Goal: Obtain resource: Obtain resource

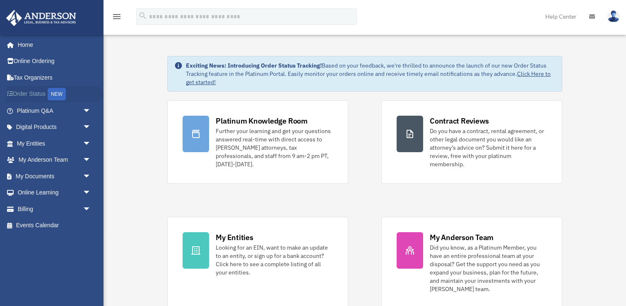
click at [36, 96] on link "Order Status NEW" at bounding box center [55, 94] width 98 height 17
click at [83, 109] on span "arrow_drop_down" at bounding box center [91, 110] width 17 height 17
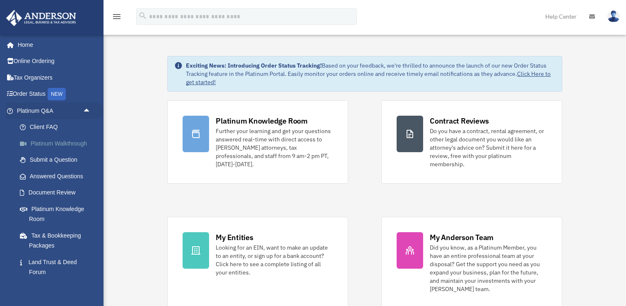
click at [63, 141] on link "Platinum Walkthrough" at bounding box center [58, 143] width 92 height 17
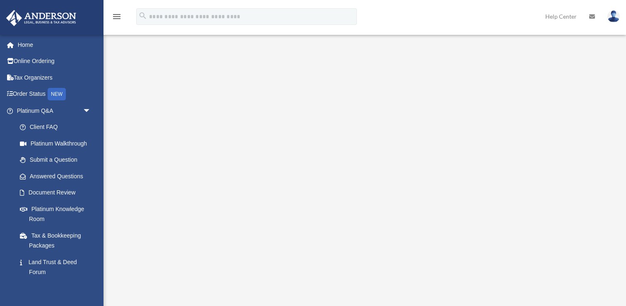
scroll to position [51, 0]
click at [49, 208] on link "Platinum Knowledge Room" at bounding box center [58, 214] width 92 height 27
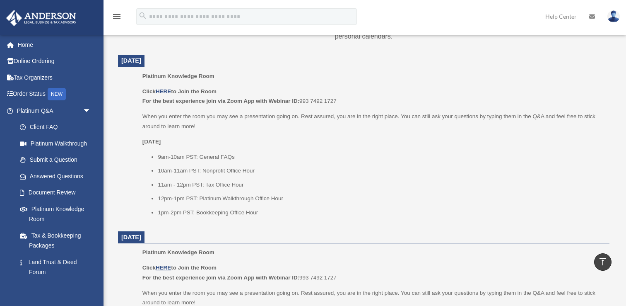
scroll to position [319, 0]
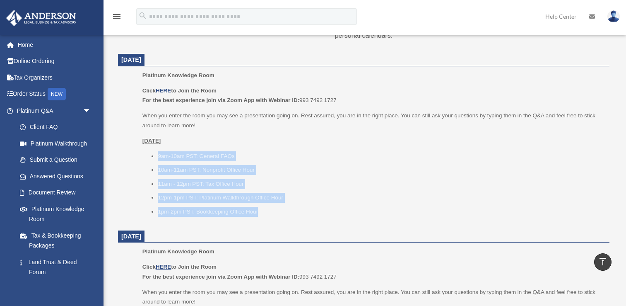
drag, startPoint x: 155, startPoint y: 155, endPoint x: 269, endPoint y: 218, distance: 130.5
click at [269, 218] on div "Platinum Knowledge Room Click HERE to Join the Room For the best experience joi…" at bounding box center [374, 146] width 462 height 152
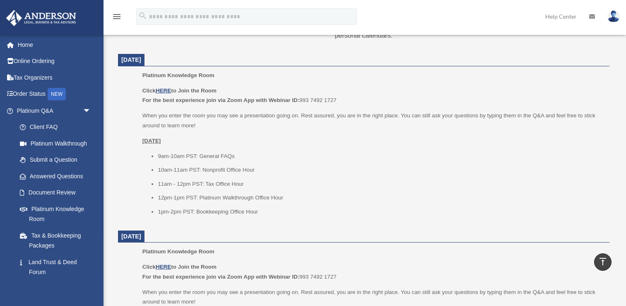
click at [263, 211] on li "1pm-2pm PST: Bookkeeping Office Hour" at bounding box center [381, 212] width 446 height 10
click at [232, 182] on li "11am - 12pm PST: Tax Office Hour" at bounding box center [381, 184] width 446 height 10
click at [215, 184] on li "11am - 12pm PST: Tax Office Hour" at bounding box center [381, 184] width 446 height 10
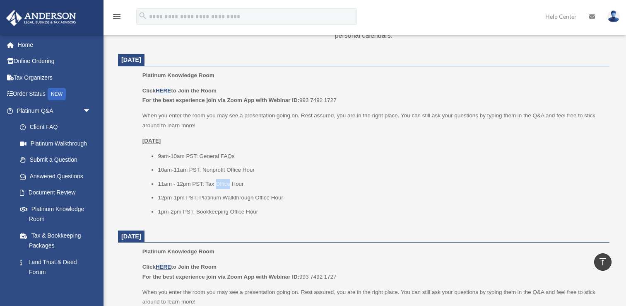
click at [215, 184] on li "11am - 12pm PST: Tax Office Hour" at bounding box center [381, 184] width 446 height 10
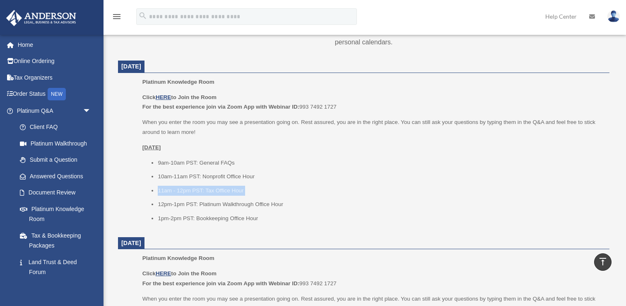
scroll to position [310, 0]
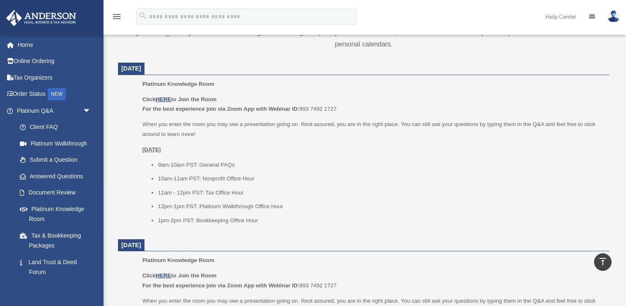
click at [184, 222] on li "1pm-2pm PST: Bookkeeping Office Hour" at bounding box center [381, 220] width 446 height 10
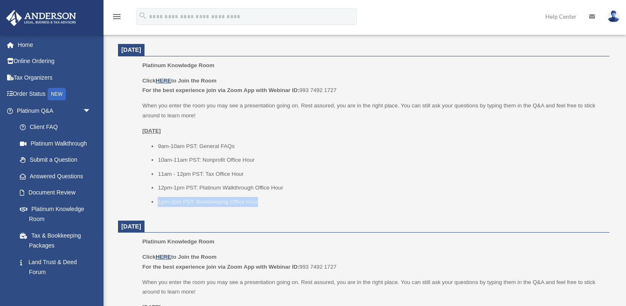
scroll to position [329, 0]
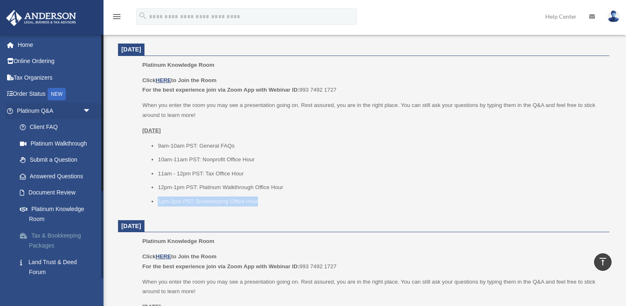
click at [63, 235] on link "Tax & Bookkeeping Packages" at bounding box center [58, 240] width 92 height 27
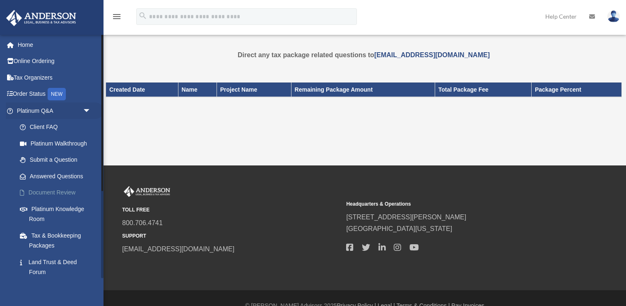
click at [51, 190] on link "Document Review" at bounding box center [58, 192] width 92 height 17
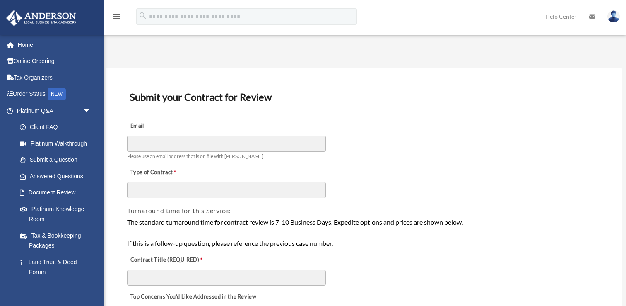
click at [181, 223] on div "The standard turnaround time for contract review is 7-10 Business Days. Expedit…" at bounding box center [364, 233] width 474 height 32
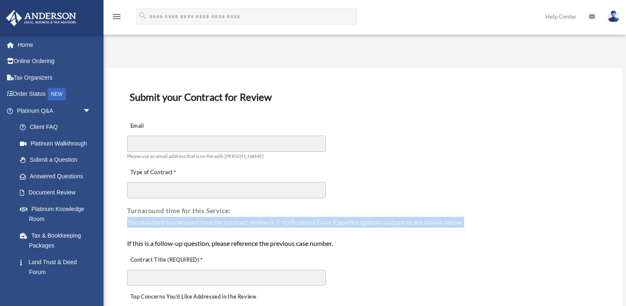
click at [181, 223] on div "The standard turnaround time for contract review is 7-10 Business Days. Expedit…" at bounding box center [364, 233] width 474 height 32
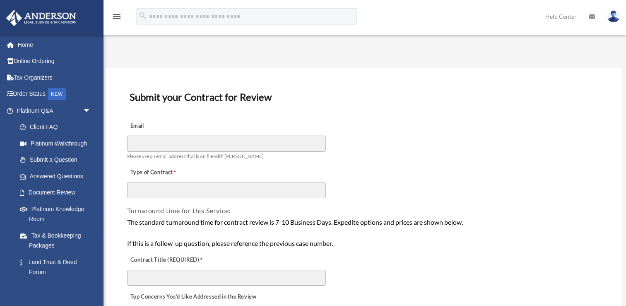
click at [182, 244] on div "The standard turnaround time for contract review is 7-10 Business Days. Expedit…" at bounding box center [364, 233] width 474 height 32
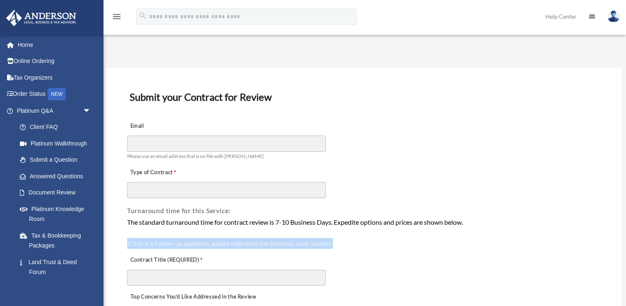
click at [182, 244] on div "The standard turnaround time for contract review is 7-10 Business Days. Expedit…" at bounding box center [364, 233] width 474 height 32
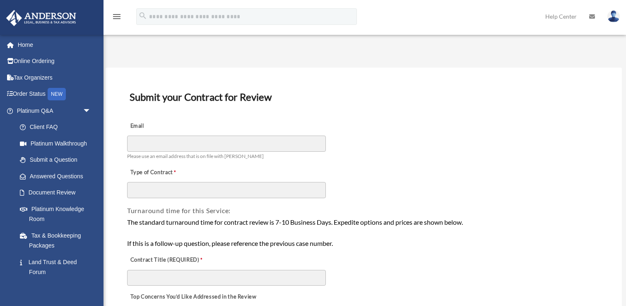
click at [179, 257] on label "Contract Title (REQUIRED)" at bounding box center [168, 260] width 83 height 12
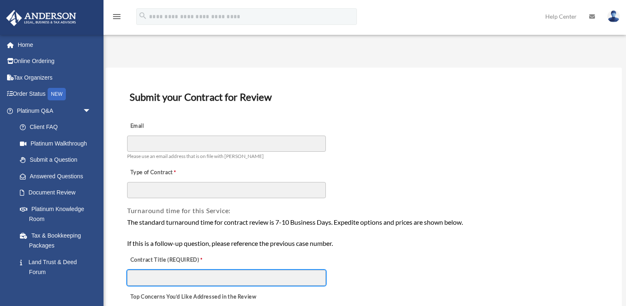
click at [179, 270] on input "Contract Title (REQUIRED)" at bounding box center [226, 278] width 199 height 16
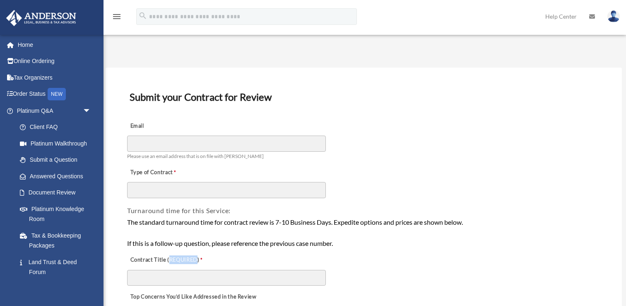
click at [179, 257] on label "Contract Title (REQUIRED)" at bounding box center [168, 260] width 83 height 12
click at [179, 270] on input "Contract Title (REQUIRED)" at bounding box center [226, 278] width 199 height 16
click at [179, 257] on label "Contract Title (REQUIRED)" at bounding box center [168, 260] width 83 height 12
click at [179, 270] on input "Contract Title (REQUIRED)" at bounding box center [226, 278] width 199 height 16
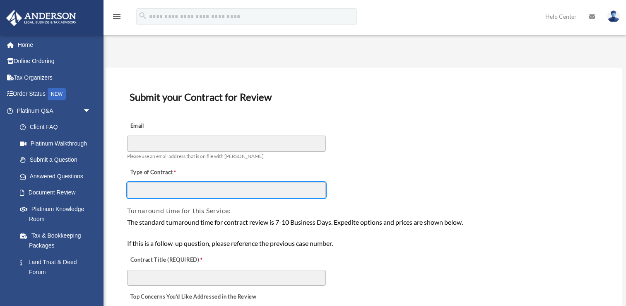
click at [212, 189] on input "Type of Contract" at bounding box center [226, 190] width 199 height 16
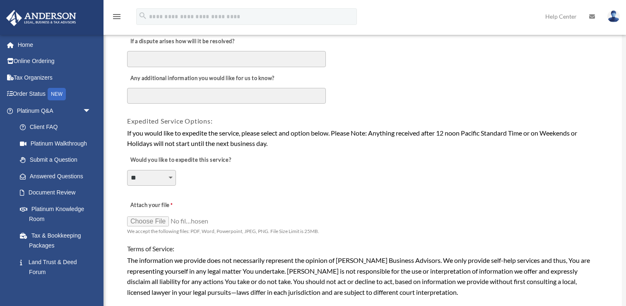
scroll to position [517, 0]
click at [150, 174] on select "**********" at bounding box center [151, 177] width 49 height 16
select select "********"
click at [127, 169] on select "**********" at bounding box center [151, 177] width 49 height 16
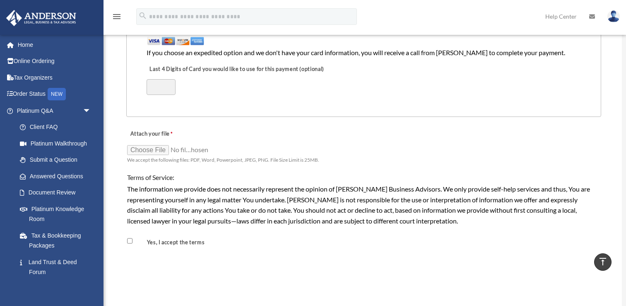
scroll to position [854, 0]
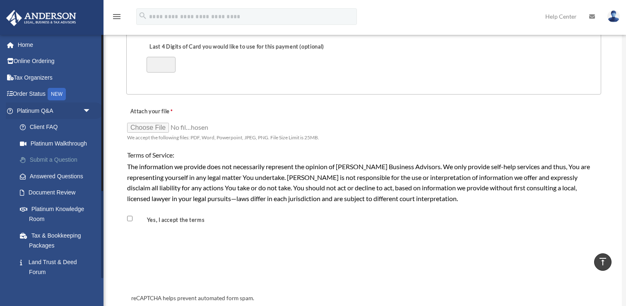
click at [63, 155] on link "Submit a Question" at bounding box center [58, 160] width 92 height 17
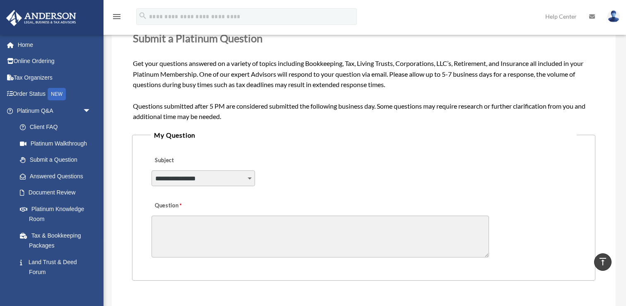
scroll to position [113, 0]
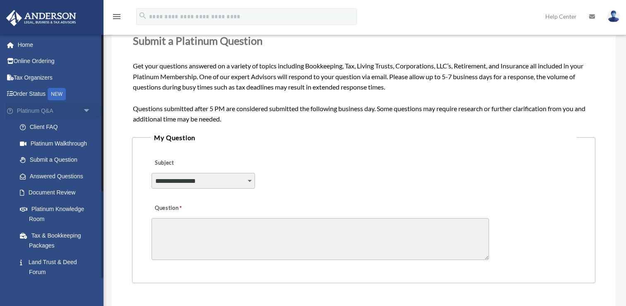
click at [86, 110] on span "arrow_drop_down" at bounding box center [91, 110] width 17 height 17
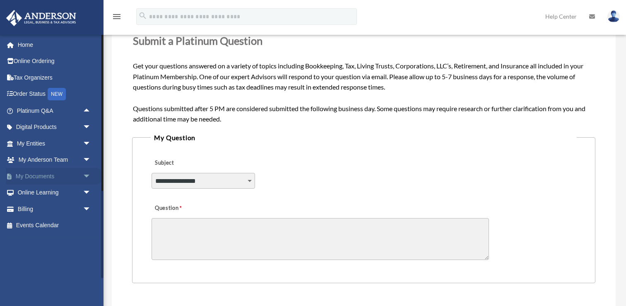
click at [85, 174] on span "arrow_drop_down" at bounding box center [91, 176] width 17 height 17
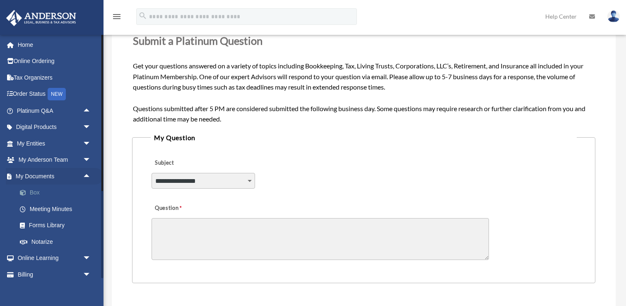
click at [42, 192] on link "Box" at bounding box center [58, 192] width 92 height 17
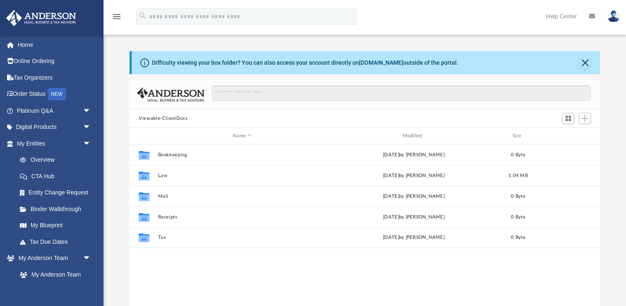
scroll to position [188, 470]
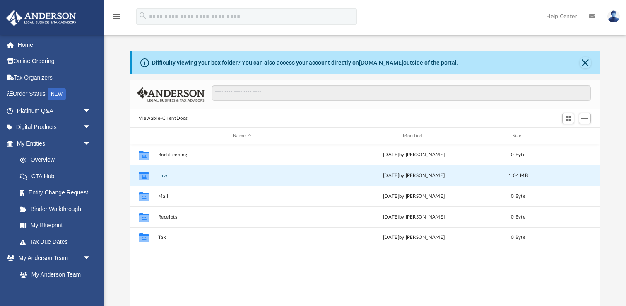
click at [163, 174] on button "Law" at bounding box center [242, 175] width 168 height 5
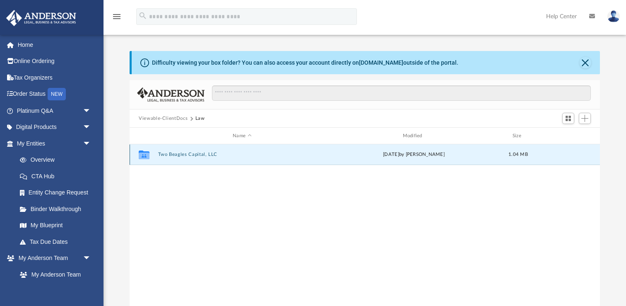
click at [177, 154] on button "Two Beagles Capital, LLC" at bounding box center [242, 154] width 168 height 5
click at [173, 155] on button "Initial Docs" at bounding box center [242, 154] width 168 height 5
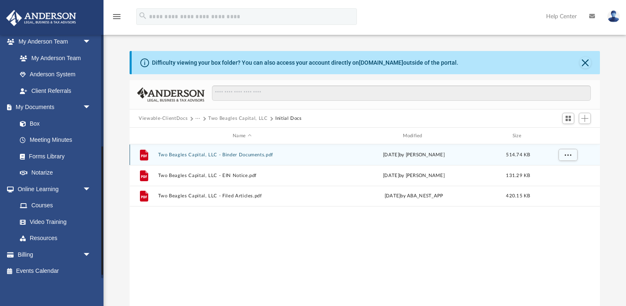
scroll to position [219, 0]
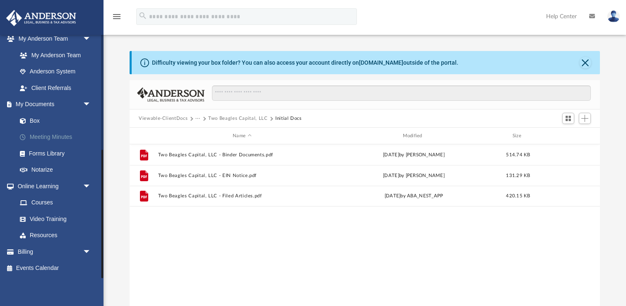
click at [49, 135] on link "Meeting Minutes" at bounding box center [58, 137] width 92 height 17
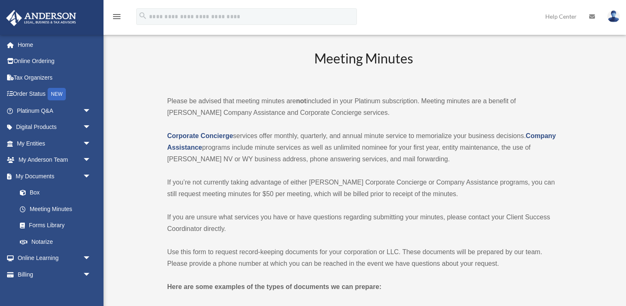
click at [266, 99] on p "Please be advised that meeting minutes are not included in your Platinum subscr…" at bounding box center [364, 106] width 394 height 23
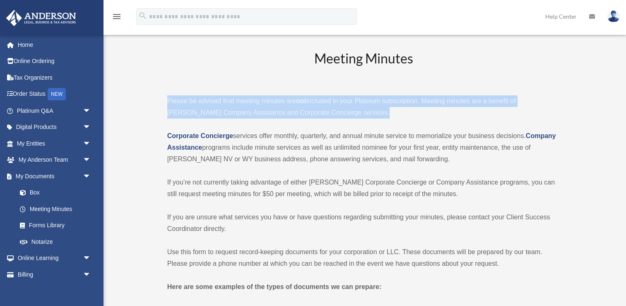
click at [266, 99] on p "Please be advised that meeting minutes are not included in your Platinum subscr…" at bounding box center [364, 106] width 394 height 23
click at [242, 105] on p "Please be advised that meeting minutes are not included in your Platinum subscr…" at bounding box center [364, 106] width 394 height 23
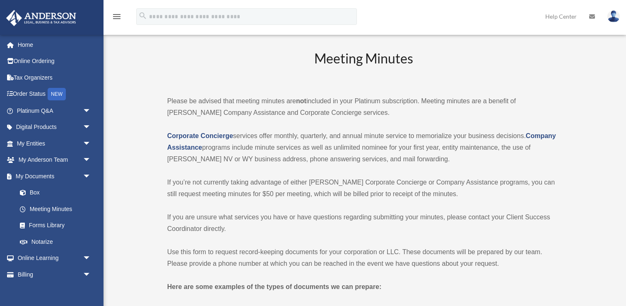
click at [271, 101] on p "Please be advised that meeting minutes are not included in your Platinum subscr…" at bounding box center [364, 106] width 394 height 23
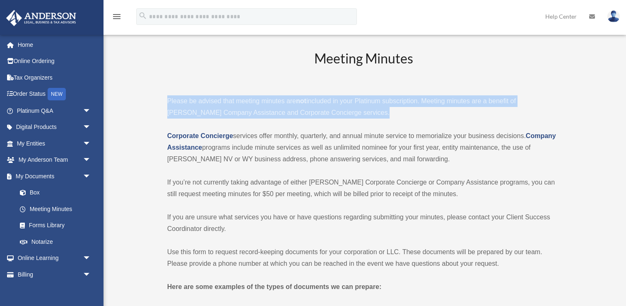
click at [271, 101] on p "Please be advised that meeting minutes are not included in your Platinum subscr…" at bounding box center [364, 106] width 394 height 23
click at [253, 115] on p "Please be advised that meeting minutes are not included in your Platinum subscr…" at bounding box center [364, 106] width 394 height 23
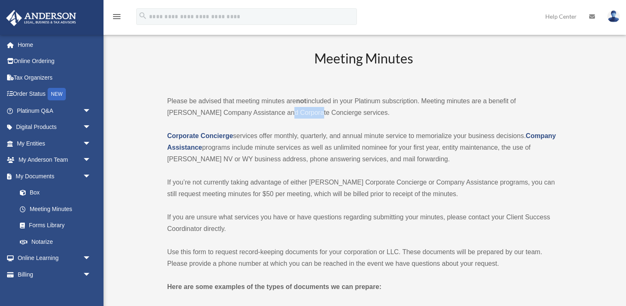
click at [253, 115] on p "Please be advised that meeting minutes are not included in your Platinum subscr…" at bounding box center [364, 106] width 394 height 23
click at [255, 135] on p "Corporate Concierge services offer monthly, quarterly, and annual minute servic…" at bounding box center [364, 147] width 394 height 35
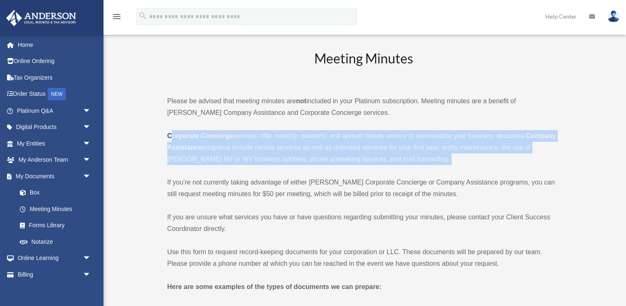
click at [255, 135] on p "Corporate Concierge services offer monthly, quarterly, and annual minute servic…" at bounding box center [364, 147] width 394 height 35
click at [257, 141] on p "Corporate Concierge services offer monthly, quarterly, and annual minute servic…" at bounding box center [364, 147] width 394 height 35
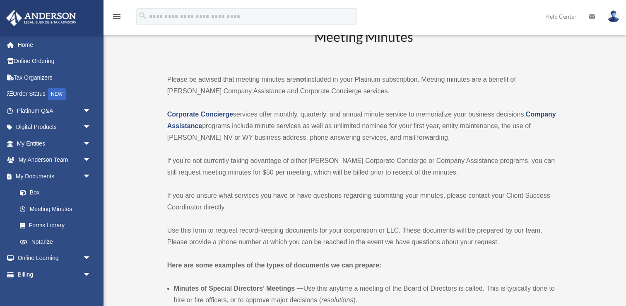
scroll to position [22, 0]
click at [273, 126] on p "Corporate Concierge services offer monthly, quarterly, and annual minute servic…" at bounding box center [364, 125] width 394 height 35
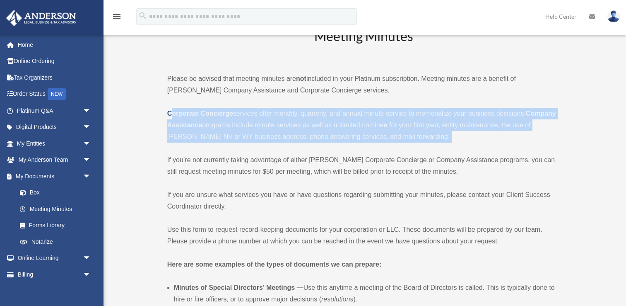
click at [273, 126] on p "Corporate Concierge services offer monthly, quarterly, and annual minute servic…" at bounding box center [364, 125] width 394 height 35
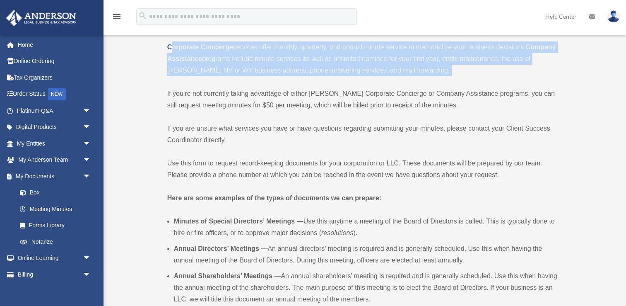
scroll to position [93, 0]
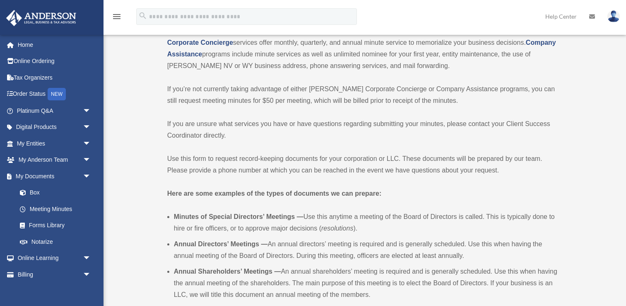
click at [337, 89] on p "If you’re not currently taking advantage of either [PERSON_NAME] Corporate Conc…" at bounding box center [364, 94] width 394 height 23
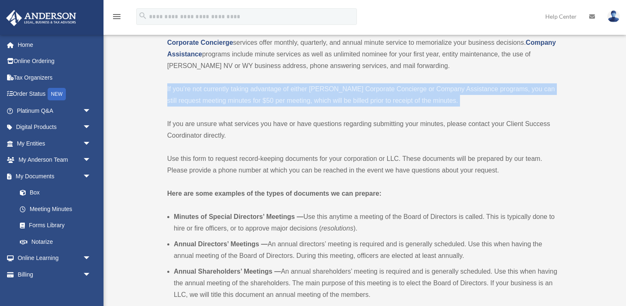
click at [337, 89] on p "If you’re not currently taking advantage of either [PERSON_NAME] Corporate Conc…" at bounding box center [364, 94] width 394 height 23
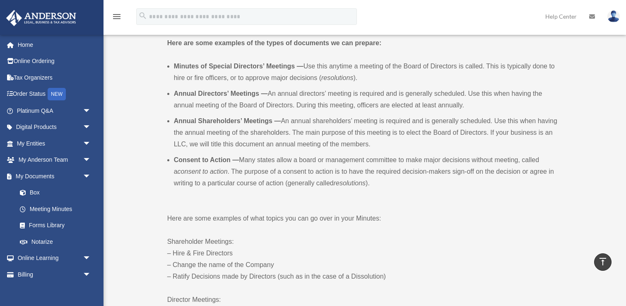
scroll to position [244, 0]
click at [307, 65] on li "Minutes of Special Directors’ Meetings — Use this anytime a meeting of the Boar…" at bounding box center [367, 71] width 387 height 23
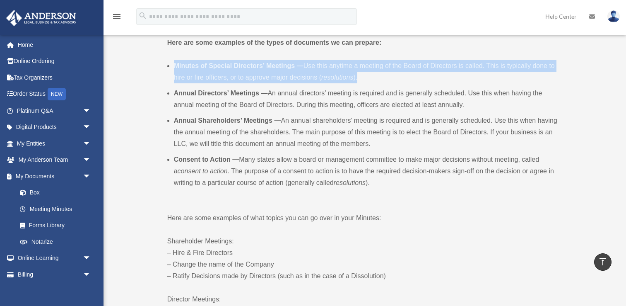
click at [307, 65] on li "Minutes of Special Directors’ Meetings — Use this anytime a meeting of the Boar…" at bounding box center [367, 71] width 387 height 23
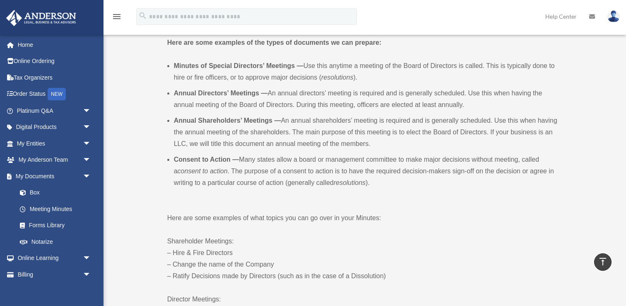
click at [313, 91] on li "Annual Directors’ Meetings — An annual directors’ meeting is required and is ge…" at bounding box center [367, 98] width 387 height 23
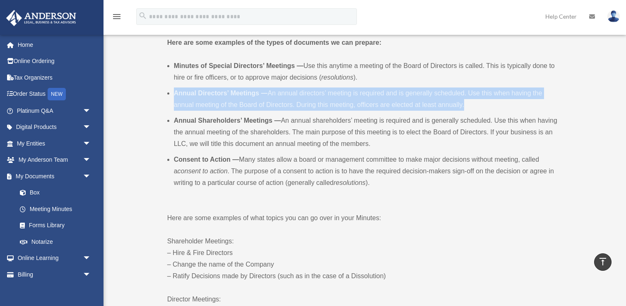
click at [313, 91] on li "Annual Directors’ Meetings — An annual directors’ meeting is required and is ge…" at bounding box center [367, 98] width 387 height 23
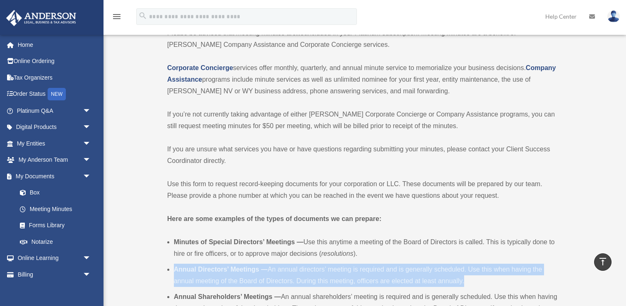
scroll to position [0, 0]
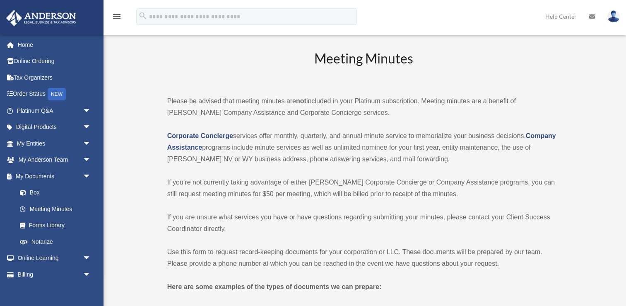
click at [168, 114] on p "Please be advised that meeting minutes are not included in your Platinum subscr…" at bounding box center [364, 106] width 394 height 23
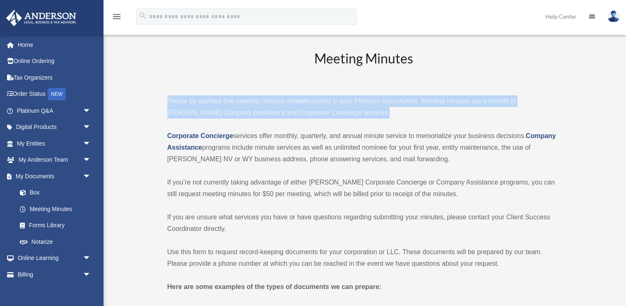
click at [168, 114] on p "Please be advised that meeting minutes are not included in your Platinum subscr…" at bounding box center [364, 106] width 394 height 23
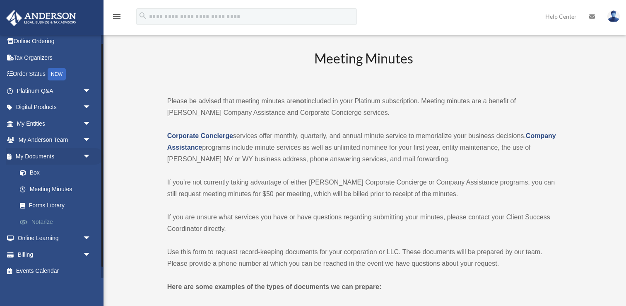
scroll to position [23, 0]
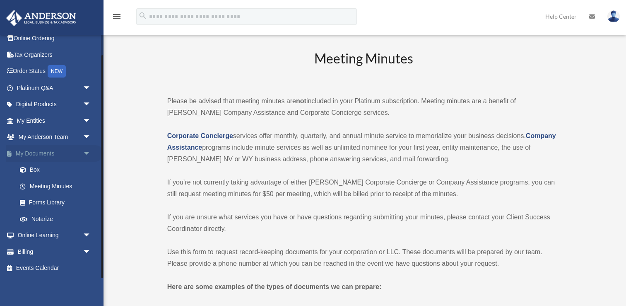
click at [92, 152] on span "arrow_drop_down" at bounding box center [91, 153] width 17 height 17
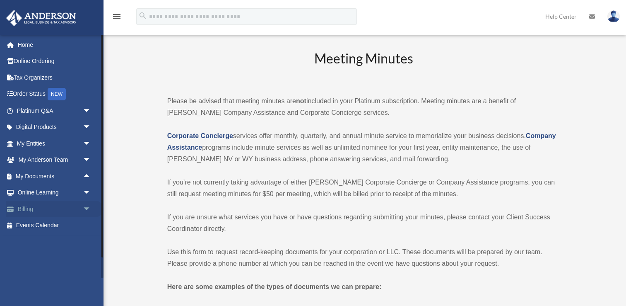
click at [85, 208] on span "arrow_drop_down" at bounding box center [91, 209] width 17 height 17
